Goal: Task Accomplishment & Management: Use online tool/utility

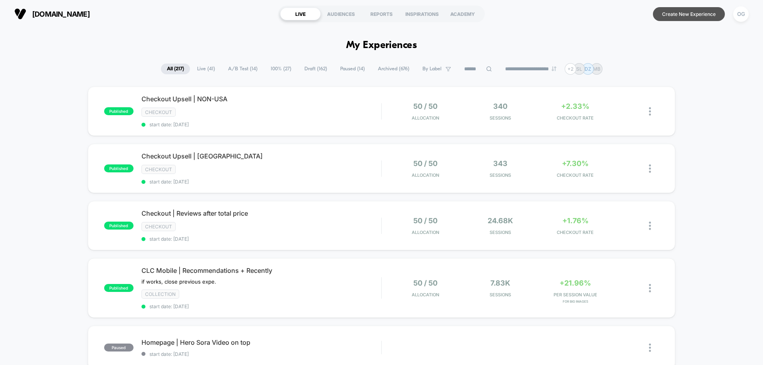
click at [684, 12] on button "Create New Experience" at bounding box center [689, 14] width 72 height 14
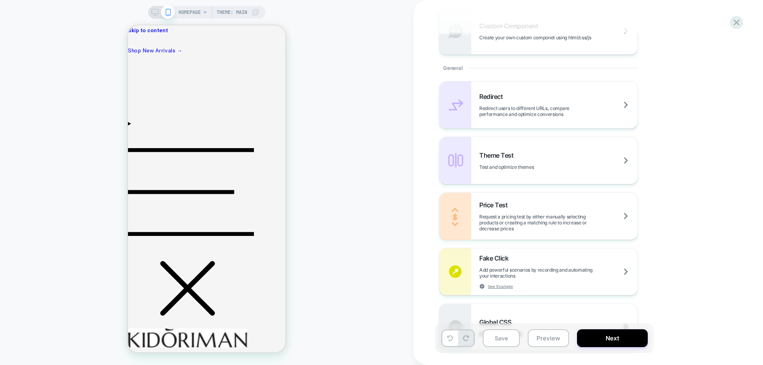
scroll to position [397, 0]
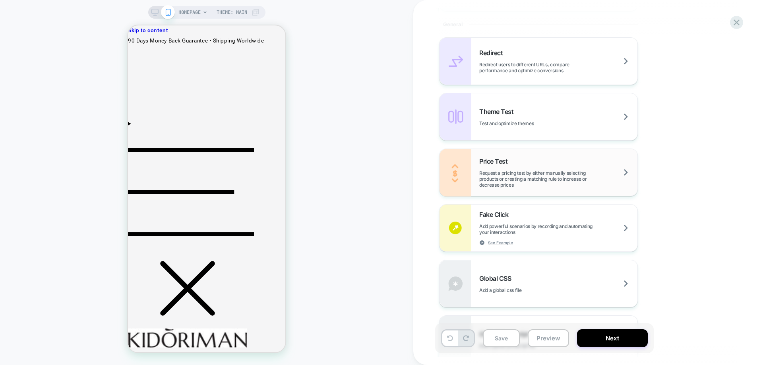
click at [518, 189] on div "Price Test Request a pricing test by either manually selecting products or crea…" at bounding box center [539, 172] width 198 height 47
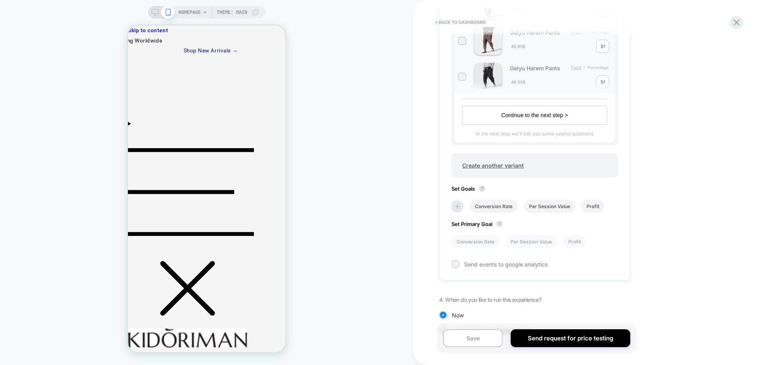
scroll to position [295, 0]
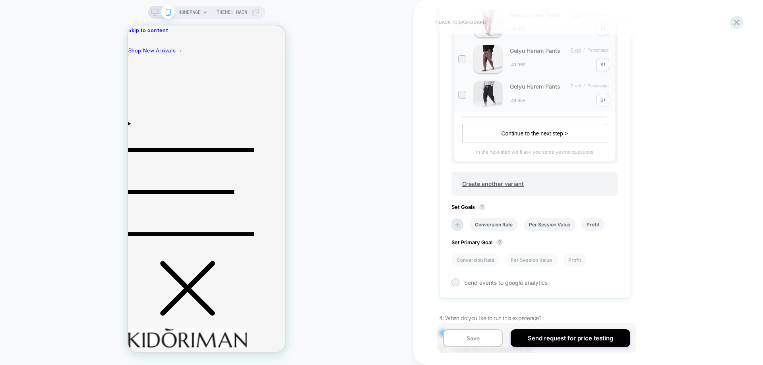
click at [459, 19] on button "< back to dashboard" at bounding box center [460, 22] width 58 height 13
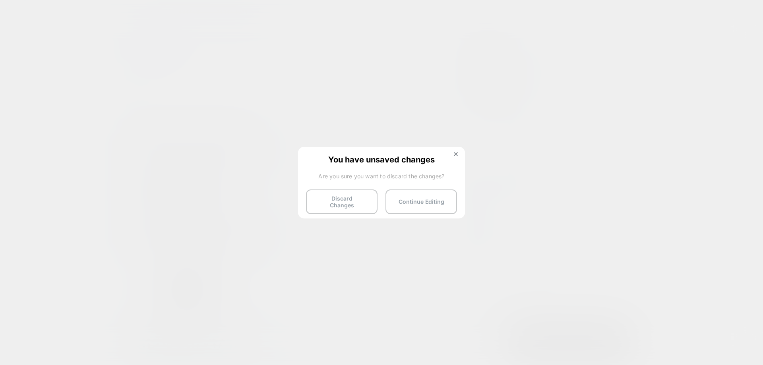
drag, startPoint x: 363, startPoint y: 202, endPoint x: 368, endPoint y: 198, distance: 6.5
click at [364, 203] on button "Discard Changes" at bounding box center [342, 202] width 72 height 25
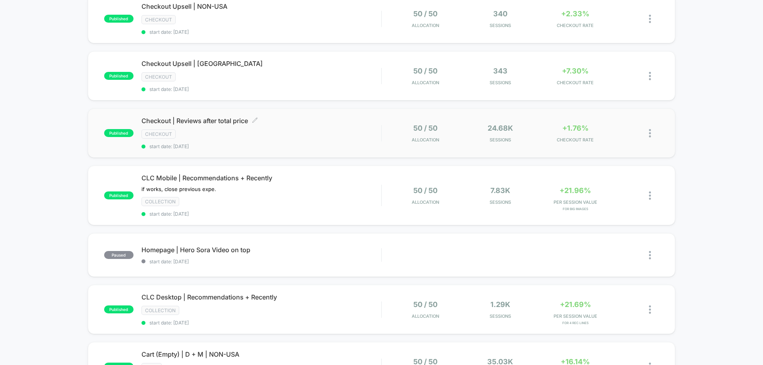
scroll to position [119, 0]
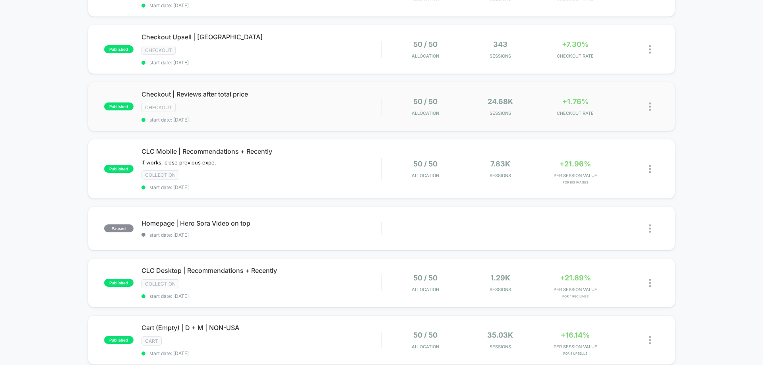
click at [315, 127] on div "published Checkout | Reviews after total price Checkout start date: 10/4/2025 5…" at bounding box center [381, 106] width 587 height 49
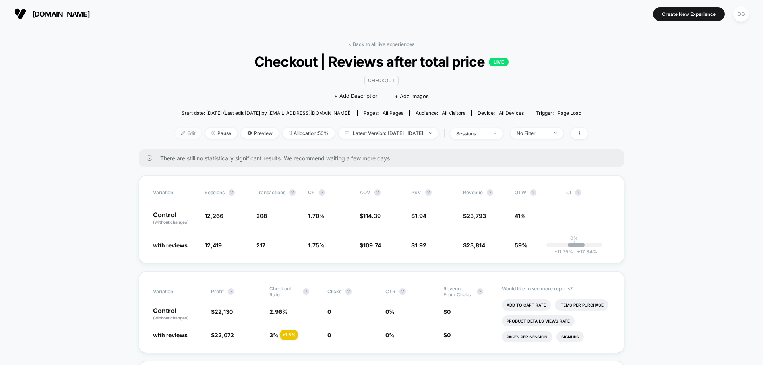
click at [187, 137] on span "Edit" at bounding box center [188, 133] width 26 height 11
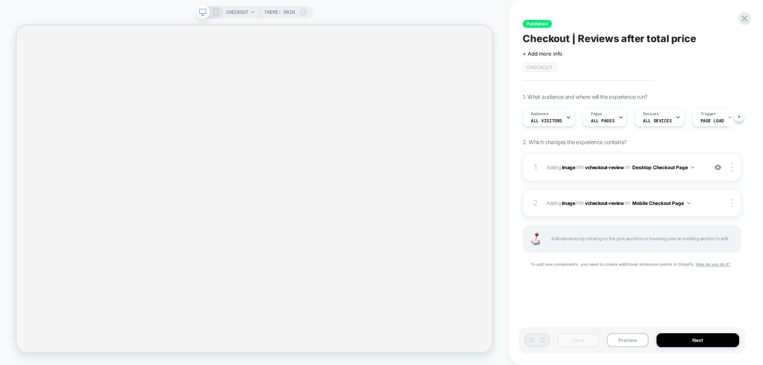
scroll to position [0, 0]
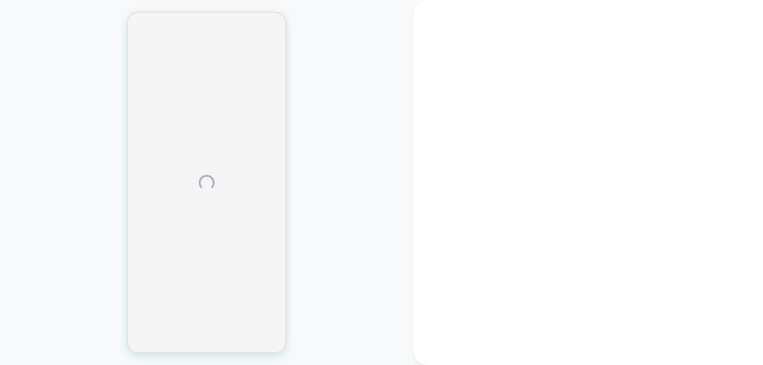
click at [27, 346] on div at bounding box center [206, 182] width 413 height 349
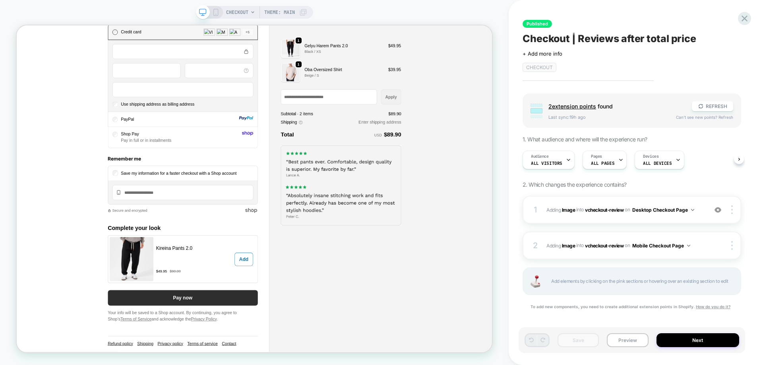
scroll to position [440, 0]
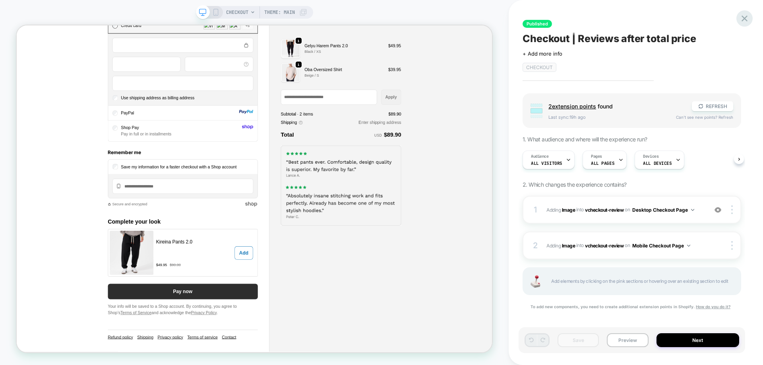
click at [745, 18] on icon at bounding box center [745, 19] width 6 height 6
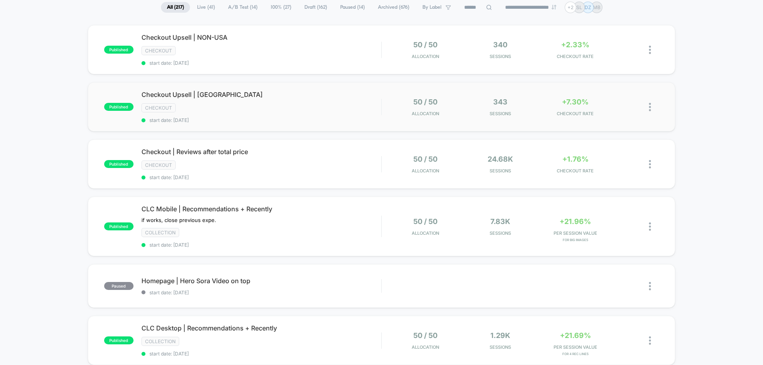
scroll to position [119, 0]
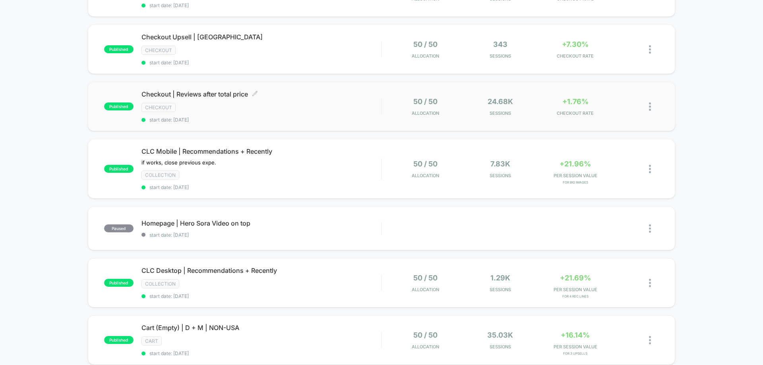
click at [309, 114] on div "Checkout | Reviews after total price Click to edit experience details Click to …" at bounding box center [261, 106] width 240 height 33
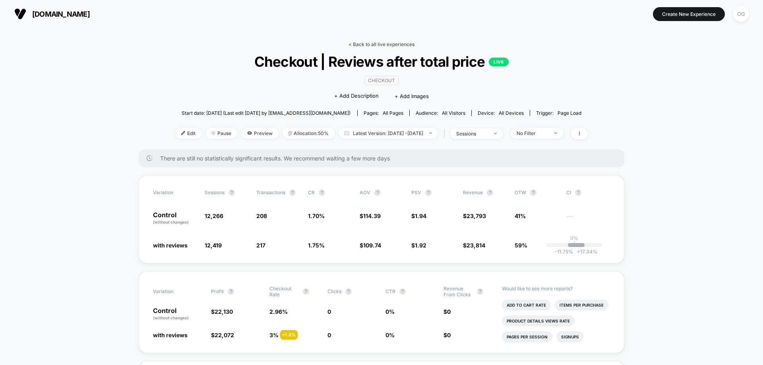
click at [368, 42] on link "< Back to all live experiences" at bounding box center [382, 44] width 66 height 6
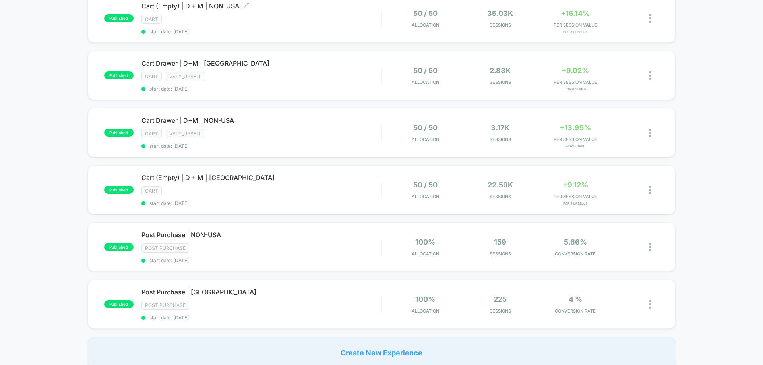
scroll to position [358, 0]
